Goal: Task Accomplishment & Management: Use online tool/utility

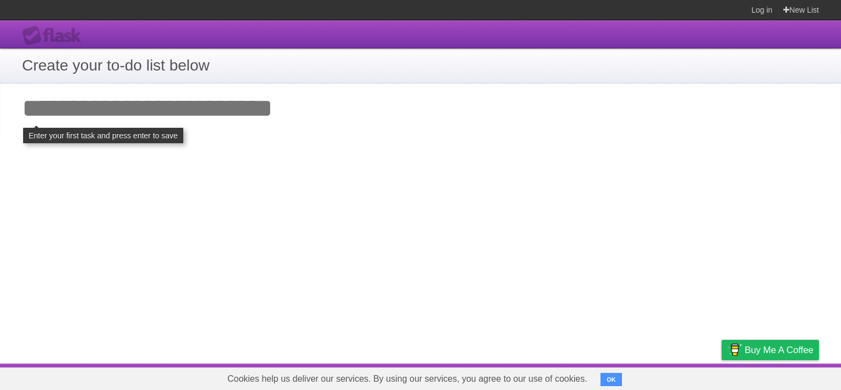
click at [223, 101] on input "Add your first task" at bounding box center [420, 108] width 841 height 51
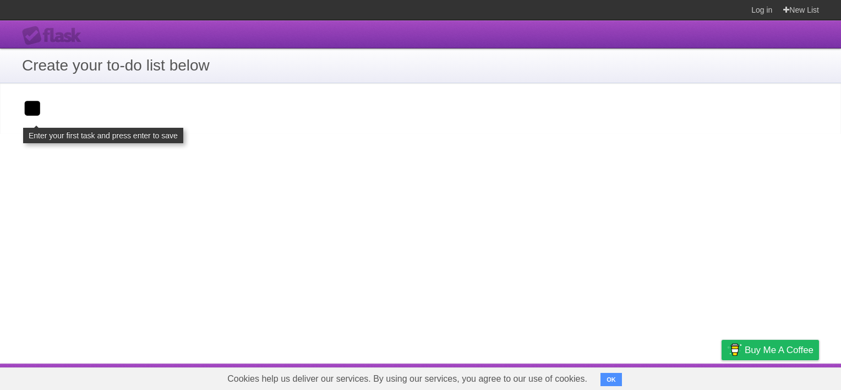
type input "*"
type input "**********"
click input "**********" at bounding box center [0, 0] width 0 height 0
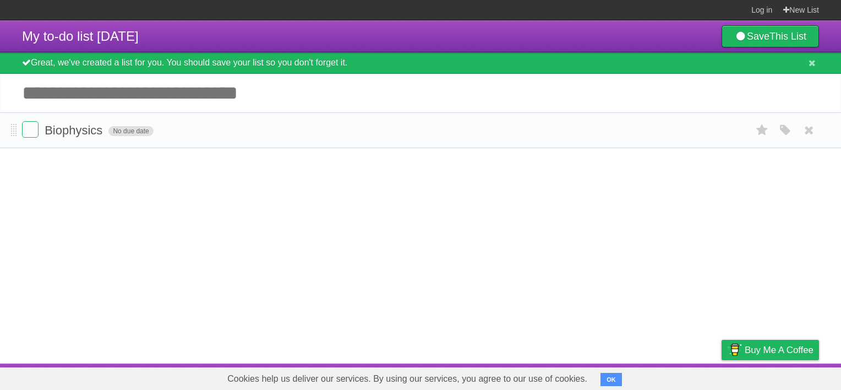
click at [127, 133] on span "No due date" at bounding box center [130, 131] width 45 height 10
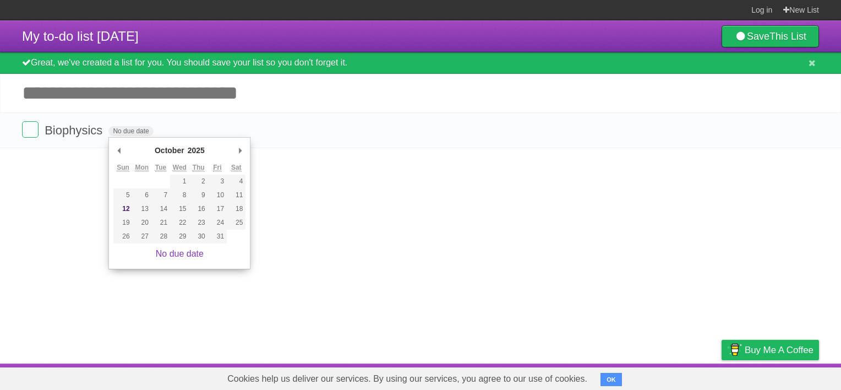
click at [95, 183] on article "My to-do list [DATE] Save This List Great, we've created a list for you. You sh…" at bounding box center [420, 191] width 841 height 343
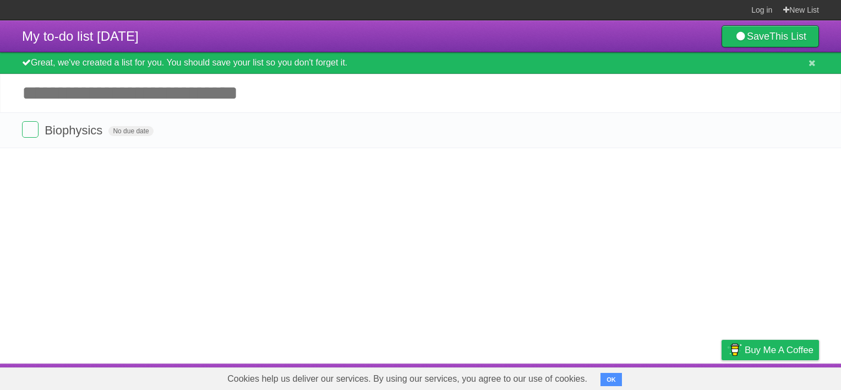
drag, startPoint x: 81, startPoint y: 134, endPoint x: 533, endPoint y: 191, distance: 455.0
click at [525, 196] on article "My to-do list [DATE] Save This List Great, we've created a list for you. You sh…" at bounding box center [420, 191] width 841 height 343
click at [701, 133] on form "Biophysics No due date White Red Blue Green Purple Orange" at bounding box center [420, 130] width 797 height 18
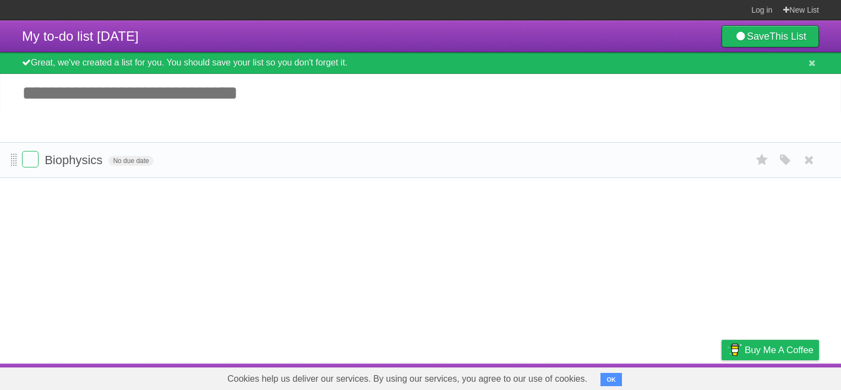
drag, startPoint x: 14, startPoint y: 128, endPoint x: 13, endPoint y: 156, distance: 28.6
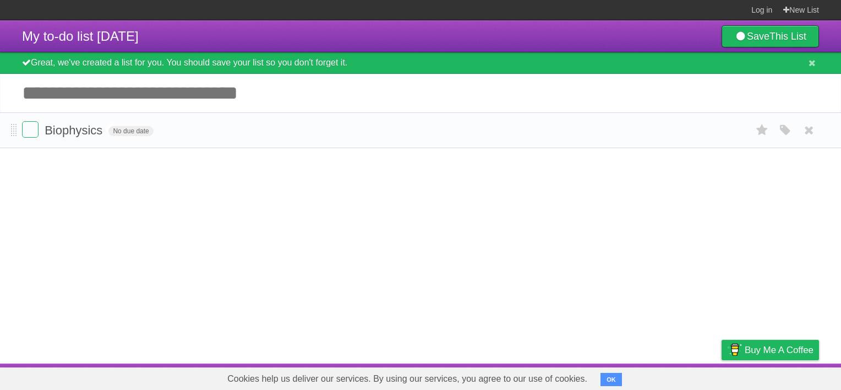
click at [75, 134] on span "Biophysics" at bounding box center [75, 130] width 61 height 14
click at [208, 123] on form "Biophysics No due date White Red Blue Green Purple Orange" at bounding box center [420, 130] width 797 height 18
drag, startPoint x: 78, startPoint y: 134, endPoint x: 368, endPoint y: 144, distance: 289.8
click at [368, 144] on li "Biophysics No due date White Red Blue Green Purple Orange" at bounding box center [420, 130] width 841 height 36
click at [146, 130] on span "No due date" at bounding box center [130, 131] width 45 height 10
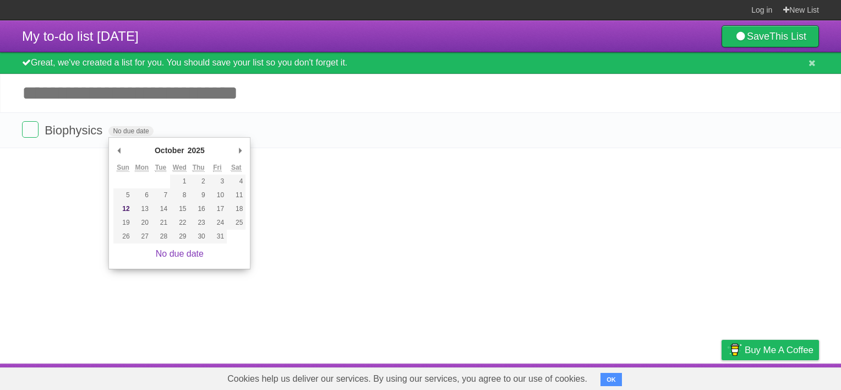
click at [90, 209] on article "My to-do list 10/12/2025 Save This List Great, we've created a list for you. Yo…" at bounding box center [420, 191] width 841 height 343
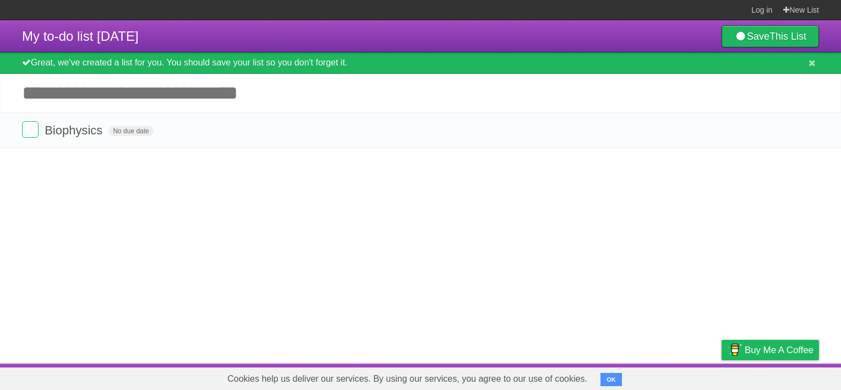
drag, startPoint x: 85, startPoint y: 142, endPoint x: 666, endPoint y: 183, distance: 582.9
click at [666, 183] on article "My to-do list 10/12/2025 Save This List Great, we've created a list for you. Yo…" at bounding box center [420, 191] width 841 height 343
click at [789, 137] on icon "button" at bounding box center [785, 130] width 15 height 14
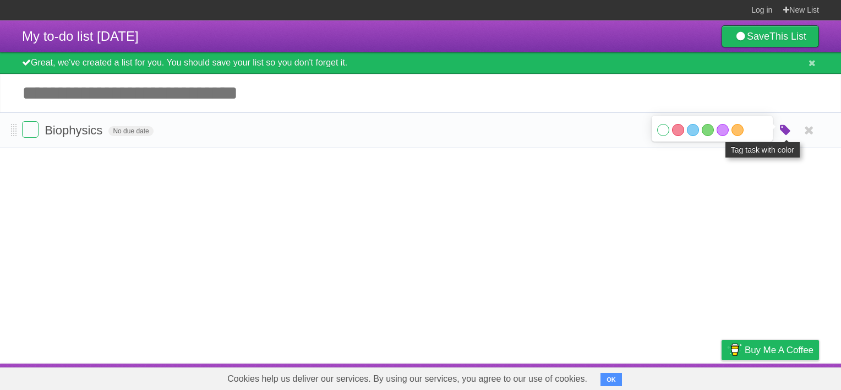
click at [789, 137] on icon "button" at bounding box center [785, 130] width 15 height 14
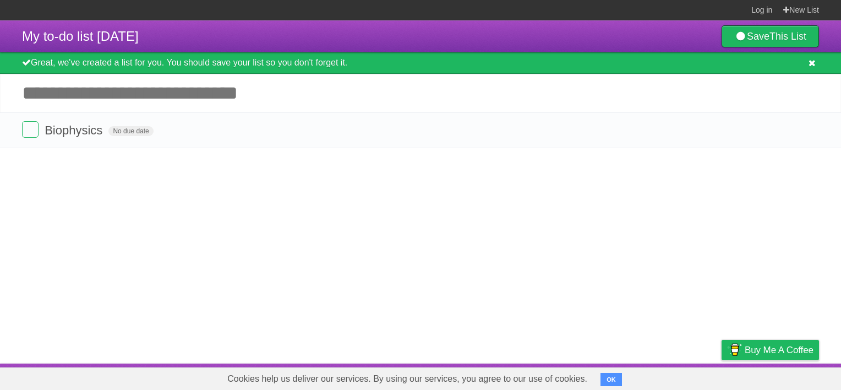
click at [811, 66] on icon at bounding box center [812, 62] width 7 height 9
